Goal: Information Seeking & Learning: Learn about a topic

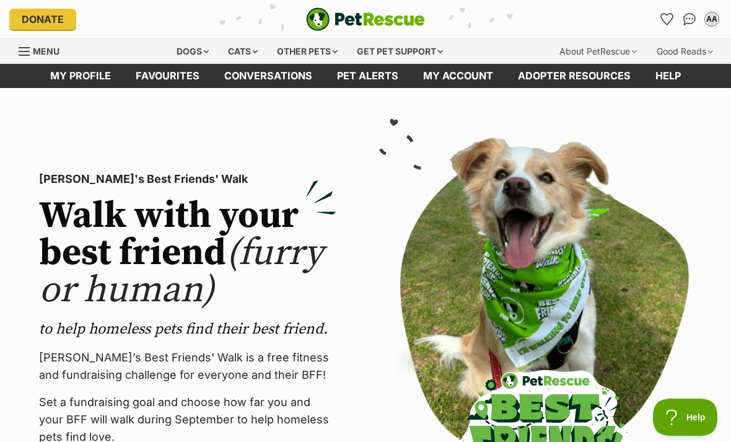
click at [460, 79] on link "My account" at bounding box center [458, 76] width 95 height 24
click at [369, 84] on link "Pet alerts" at bounding box center [368, 76] width 86 height 24
click at [193, 51] on div "Dogs" at bounding box center [193, 51] width 50 height 25
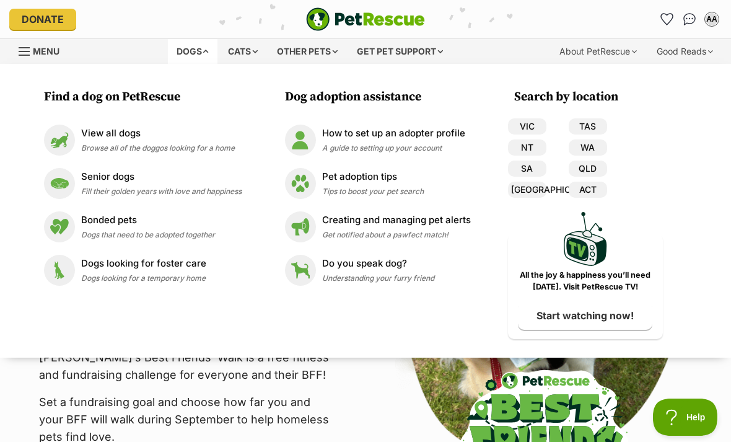
click at [535, 126] on link "VIC" at bounding box center [527, 126] width 38 height 16
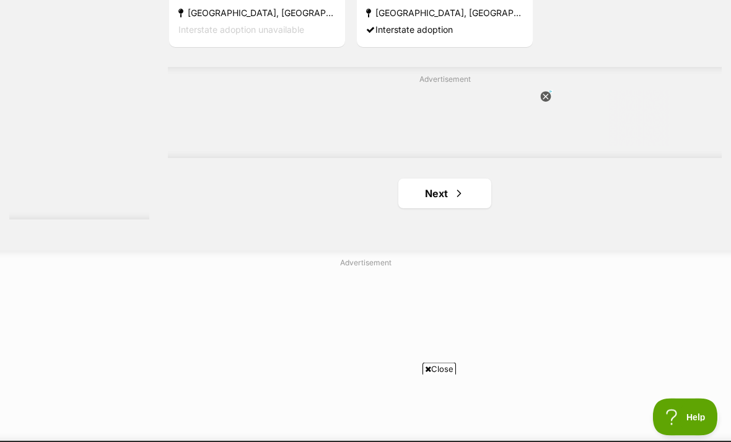
scroll to position [2799, 0]
click at [445, 208] on link "Next" at bounding box center [444, 193] width 93 height 30
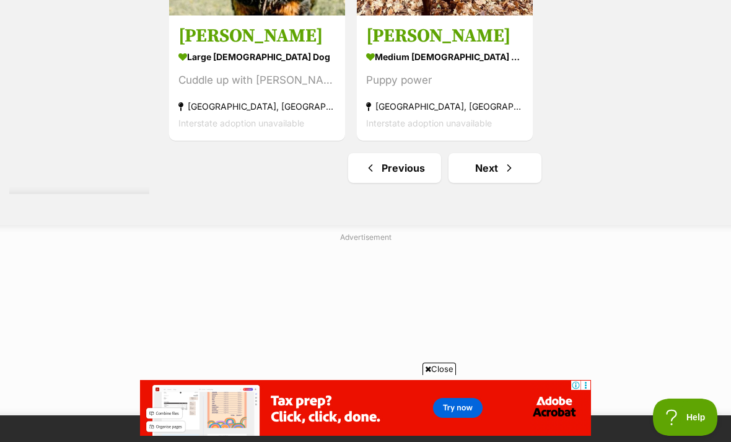
click at [503, 175] on span "Next page" at bounding box center [509, 167] width 12 height 15
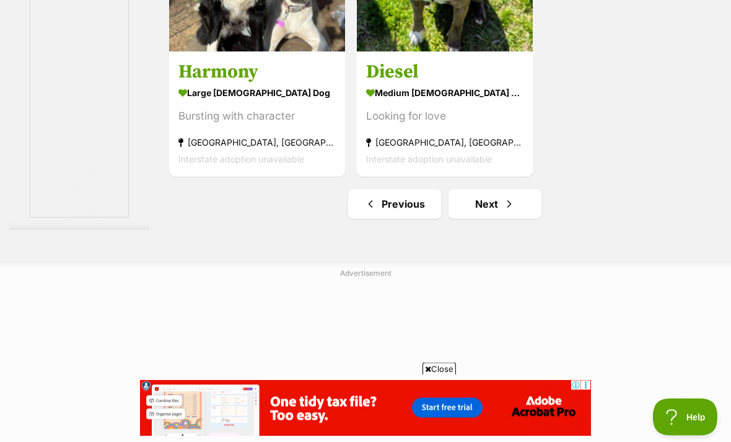
scroll to position [2909, 0]
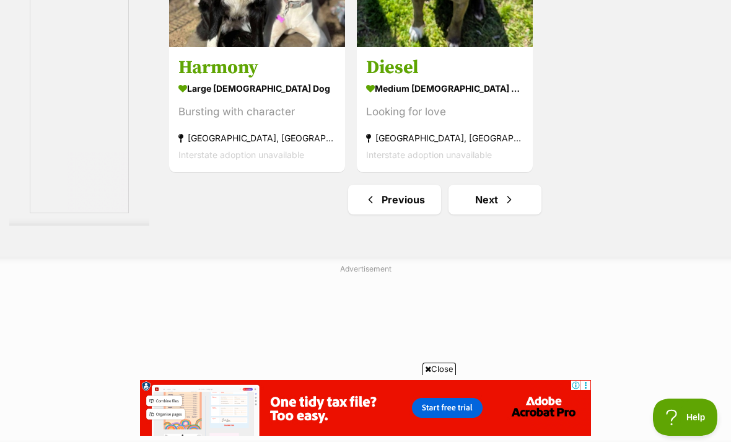
click at [503, 207] on span "Next page" at bounding box center [509, 199] width 12 height 15
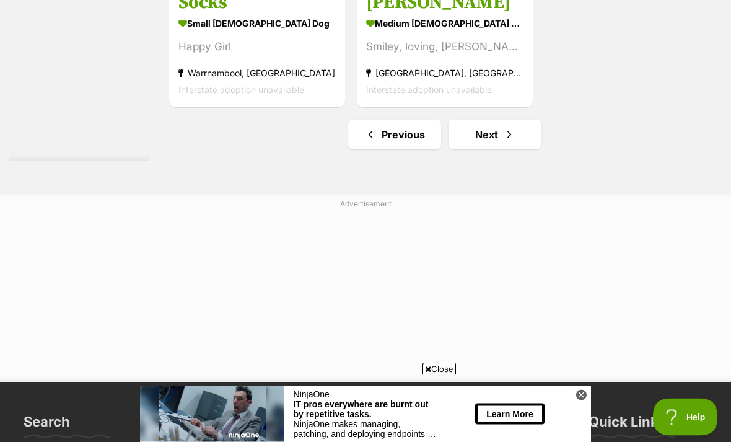
scroll to position [2857, 0]
click at [503, 142] on span "Next page" at bounding box center [509, 134] width 12 height 15
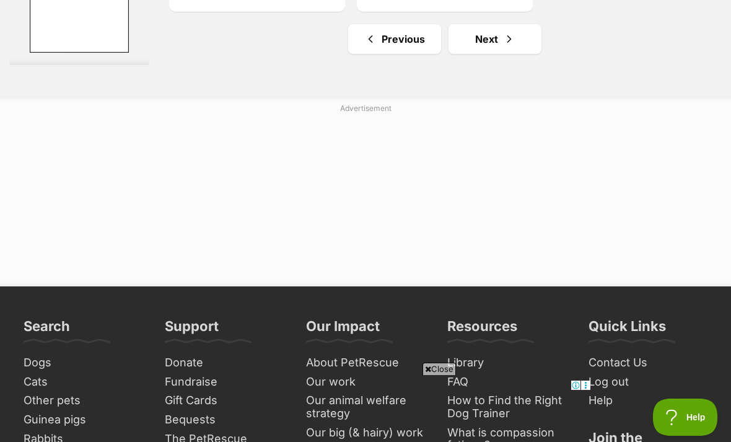
scroll to position [2952, 0]
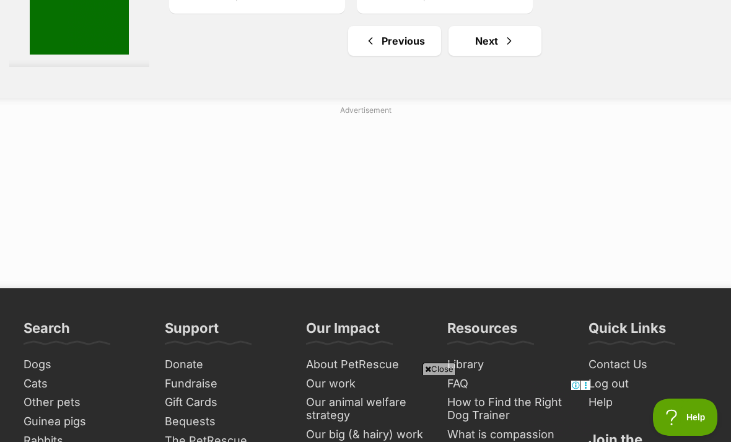
click at [503, 48] on span "Next page" at bounding box center [509, 40] width 12 height 15
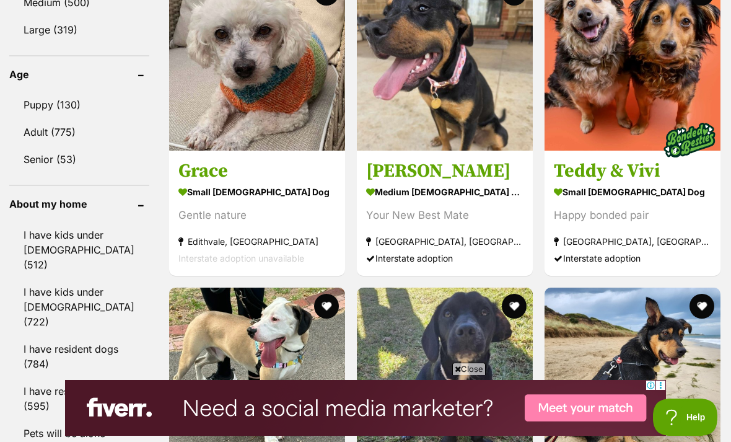
click at [178, 175] on h3 "Grace" at bounding box center [256, 171] width 157 height 24
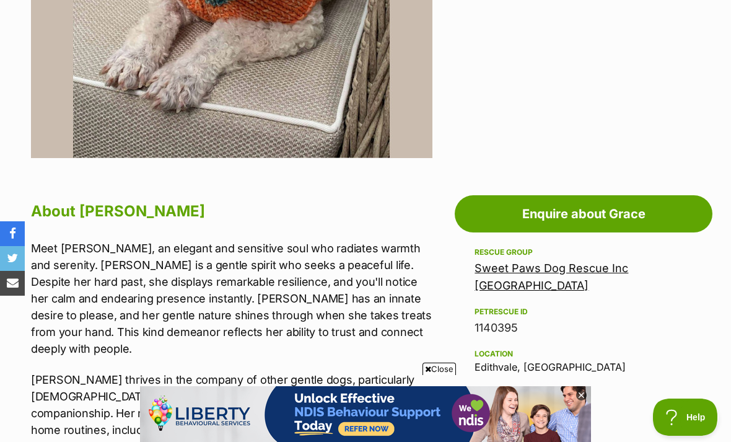
scroll to position [476, 0]
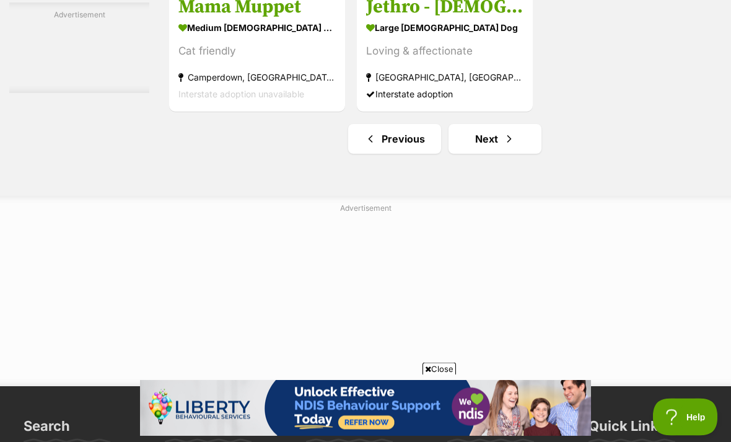
scroll to position [2853, 0]
click at [489, 154] on link "Next" at bounding box center [494, 139] width 93 height 30
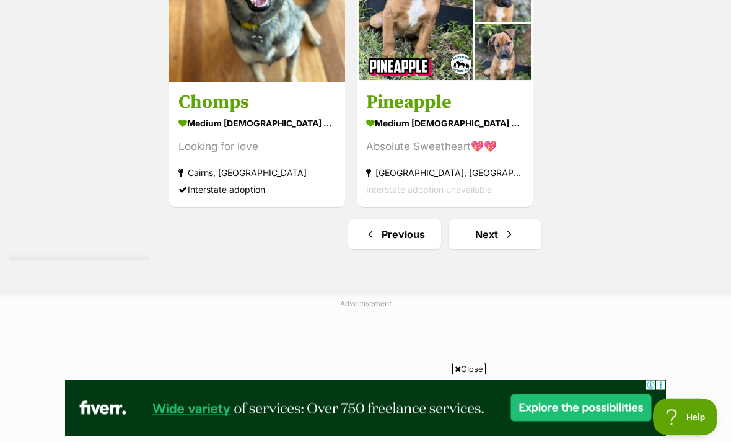
scroll to position [2907, 0]
click at [503, 242] on span "Next page" at bounding box center [509, 234] width 12 height 15
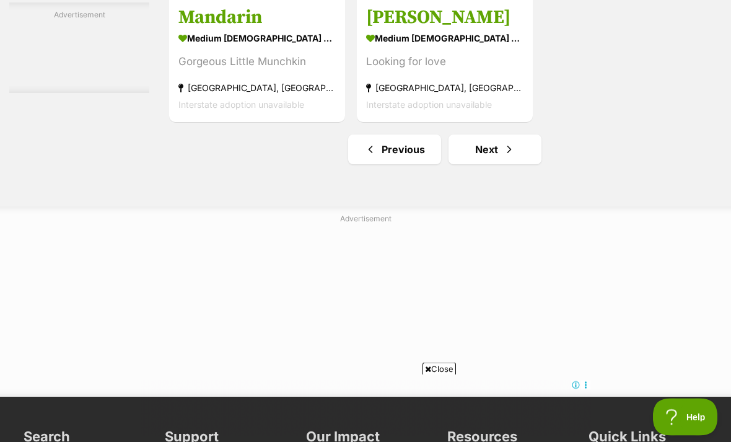
scroll to position [2959, 0]
click at [503, 157] on span "Next page" at bounding box center [509, 149] width 12 height 15
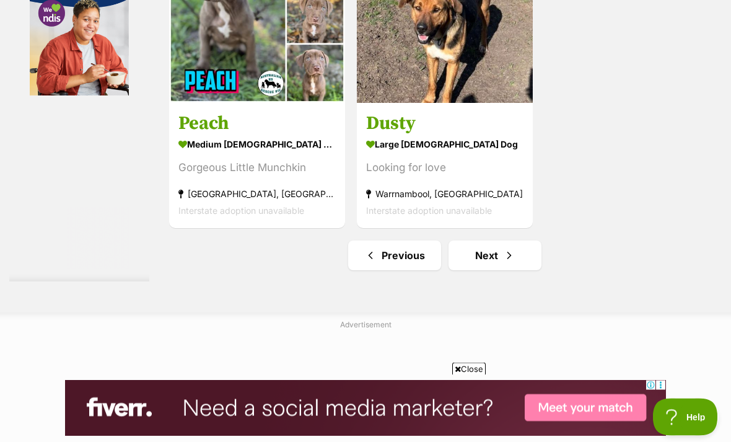
scroll to position [2738, 0]
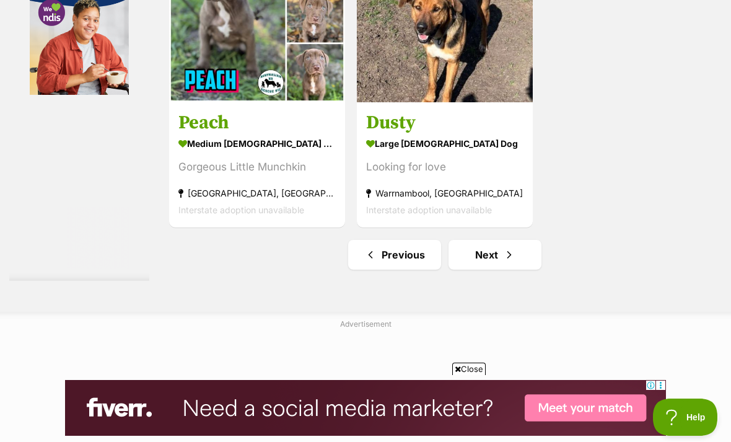
click at [503, 262] on span "Next page" at bounding box center [509, 254] width 12 height 15
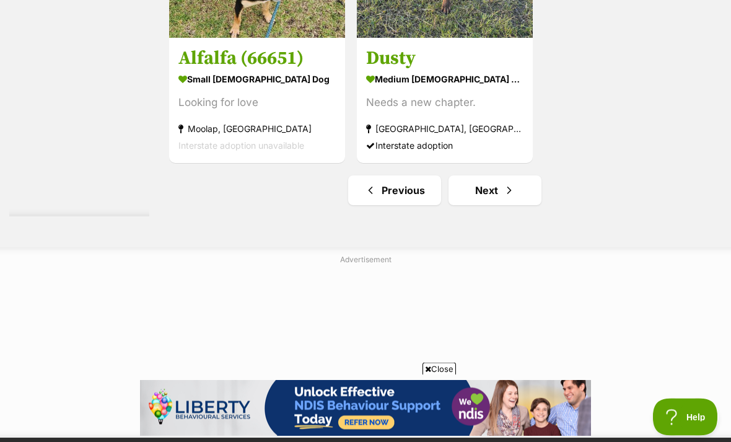
scroll to position [2951, 0]
click at [503, 198] on span "Next page" at bounding box center [509, 190] width 12 height 15
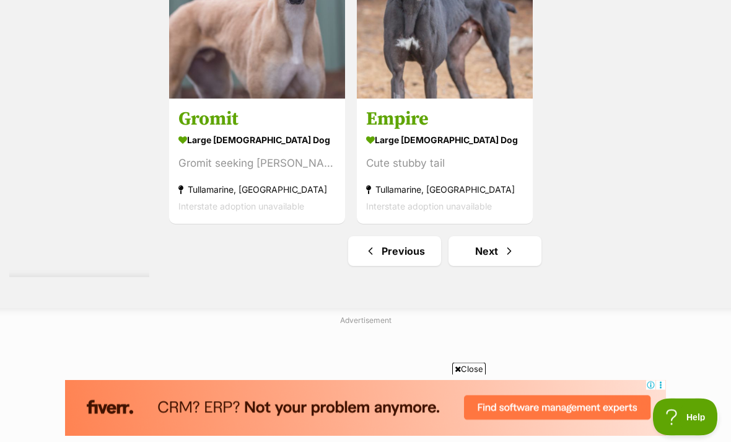
scroll to position [2858, 0]
click at [503, 258] on span "Next page" at bounding box center [509, 250] width 12 height 15
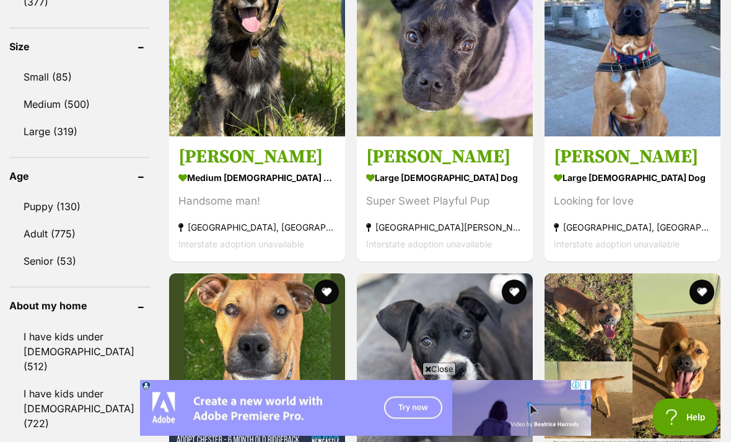
scroll to position [1217, 0]
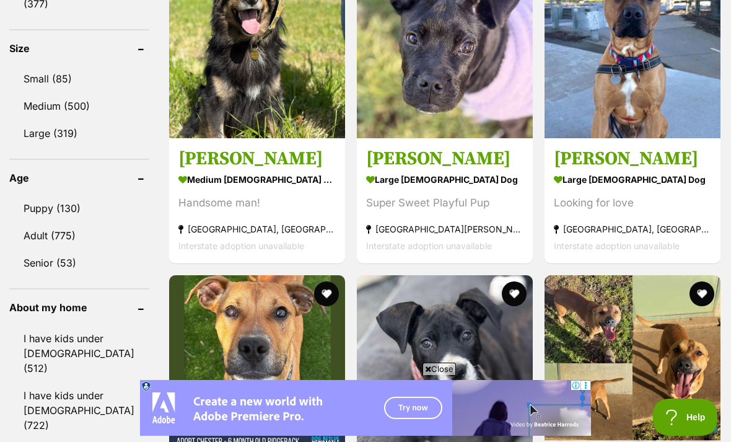
click at [45, 195] on link "Puppy (130)" at bounding box center [79, 208] width 140 height 26
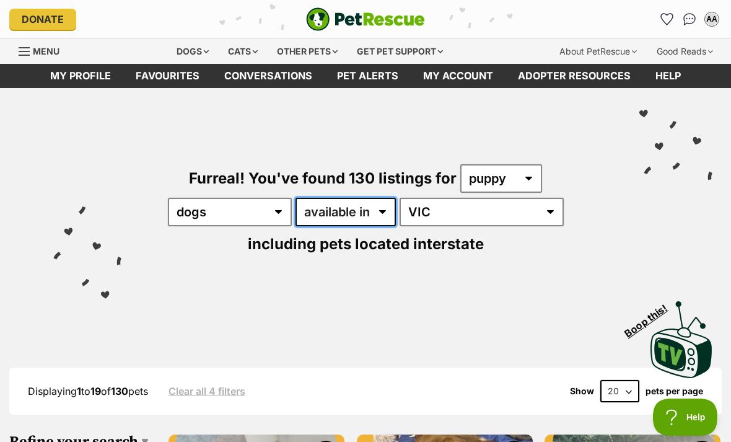
click at [363, 215] on select "available in located in" at bounding box center [345, 212] width 100 height 28
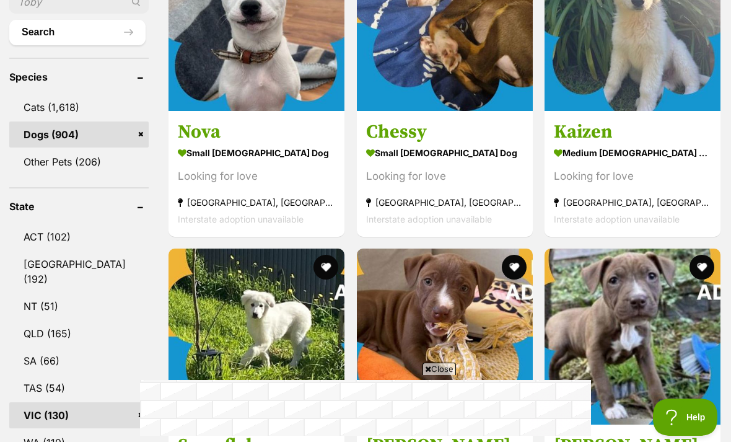
scroll to position [504, 0]
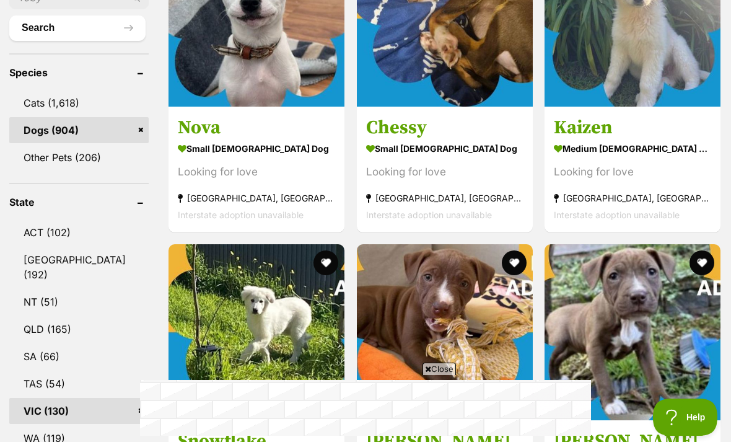
click at [57, 415] on link "VIC (130)" at bounding box center [78, 411] width 139 height 26
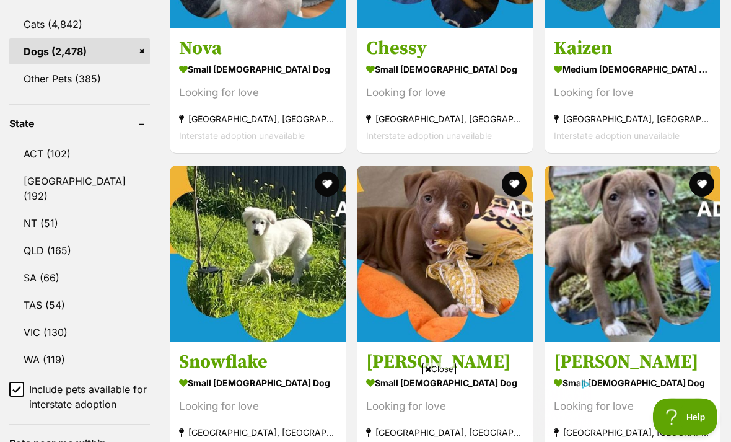
scroll to position [582, 0]
click at [33, 336] on link "VIC (130)" at bounding box center [79, 332] width 141 height 26
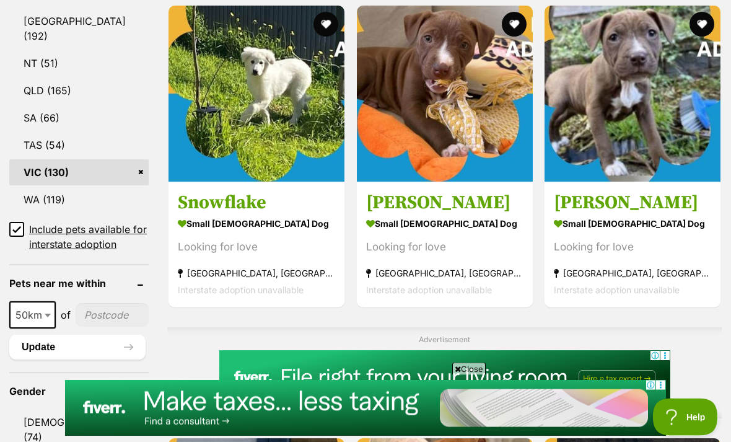
scroll to position [742, 0]
click at [45, 317] on b at bounding box center [48, 315] width 6 height 4
select select "250"
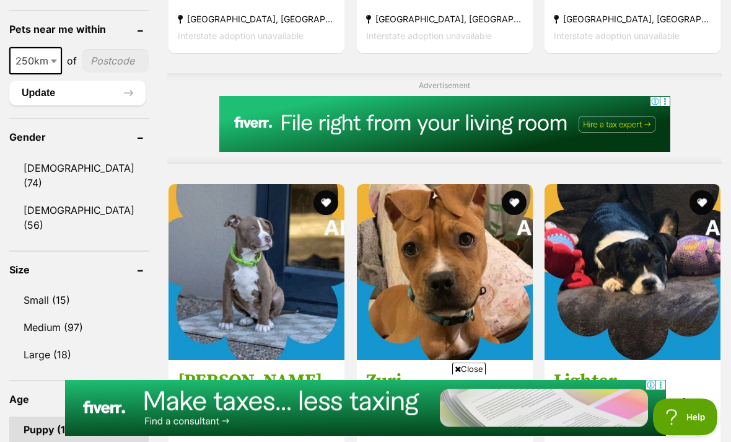
scroll to position [997, 0]
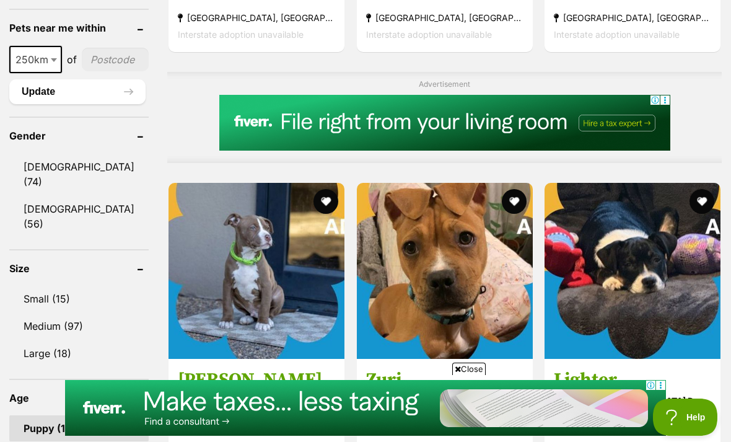
click at [33, 286] on link "Small (15)" at bounding box center [78, 299] width 139 height 26
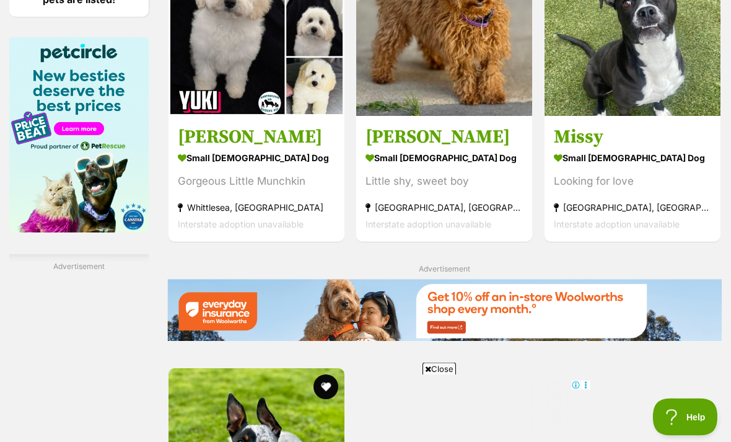
scroll to position [1634, 0]
